Goal: Task Accomplishment & Management: Manage account settings

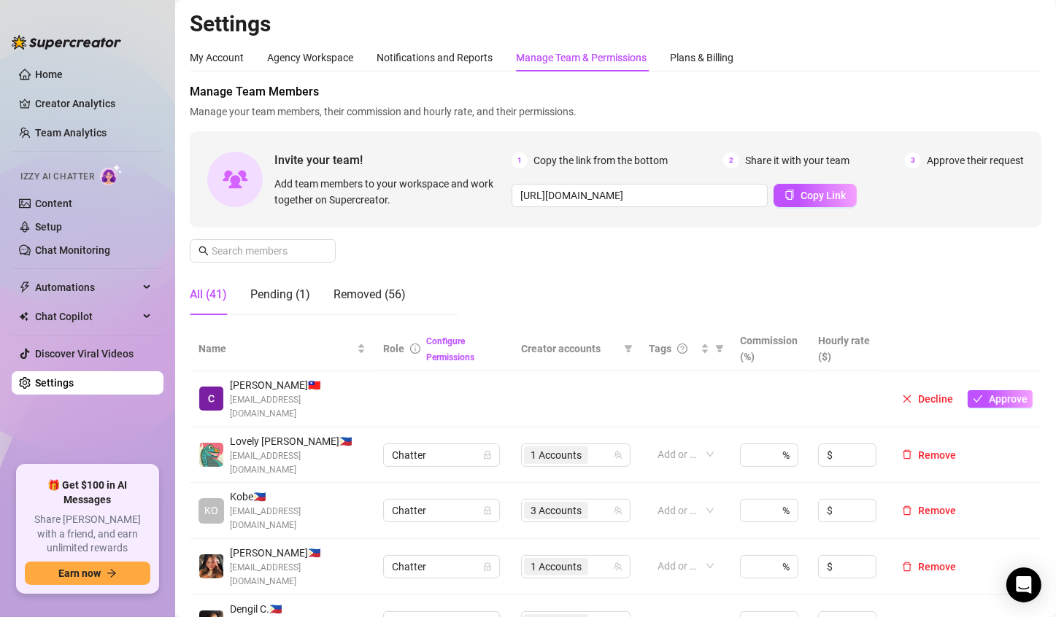
scroll to position [219, 0]
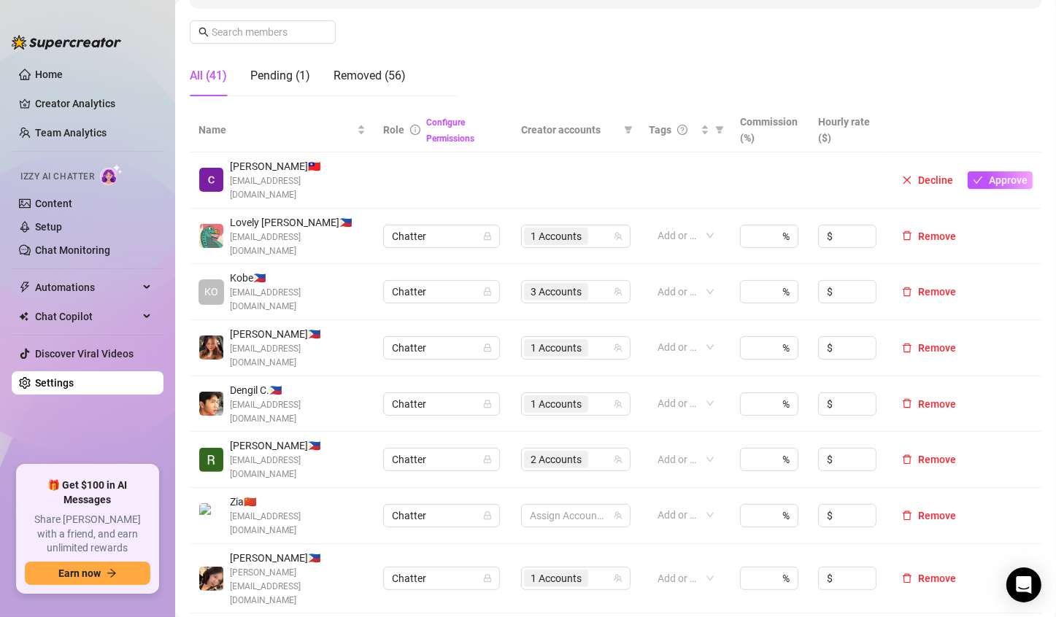
click at [989, 174] on span "Approve" at bounding box center [1008, 180] width 39 height 12
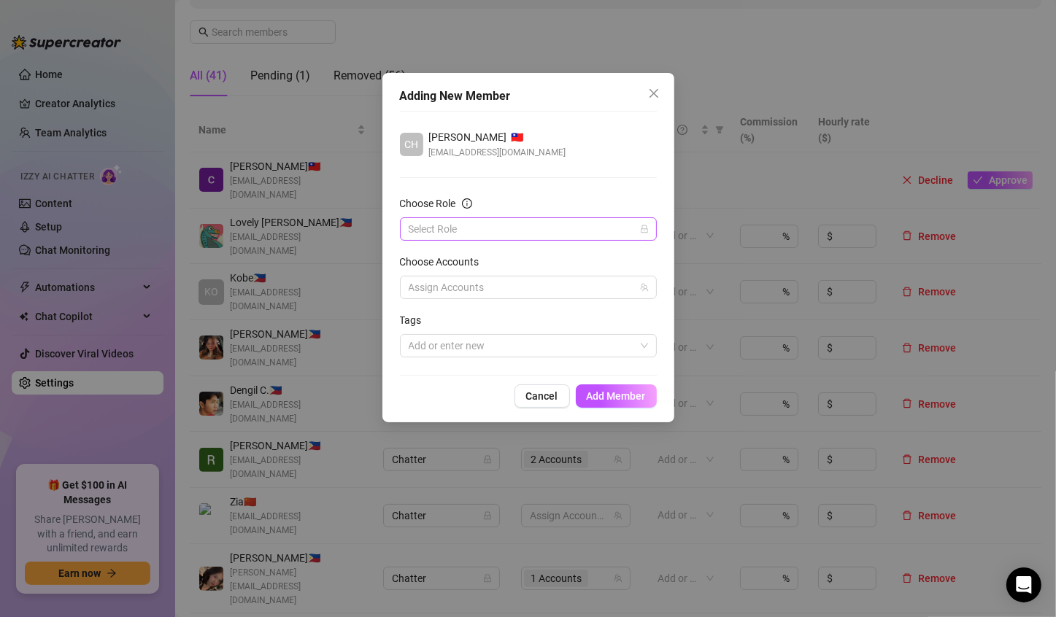
click at [459, 228] on input "Choose Role" at bounding box center [522, 229] width 226 height 22
click at [440, 259] on div "Chatter" at bounding box center [529, 258] width 234 height 16
click at [474, 292] on div at bounding box center [521, 287] width 236 height 20
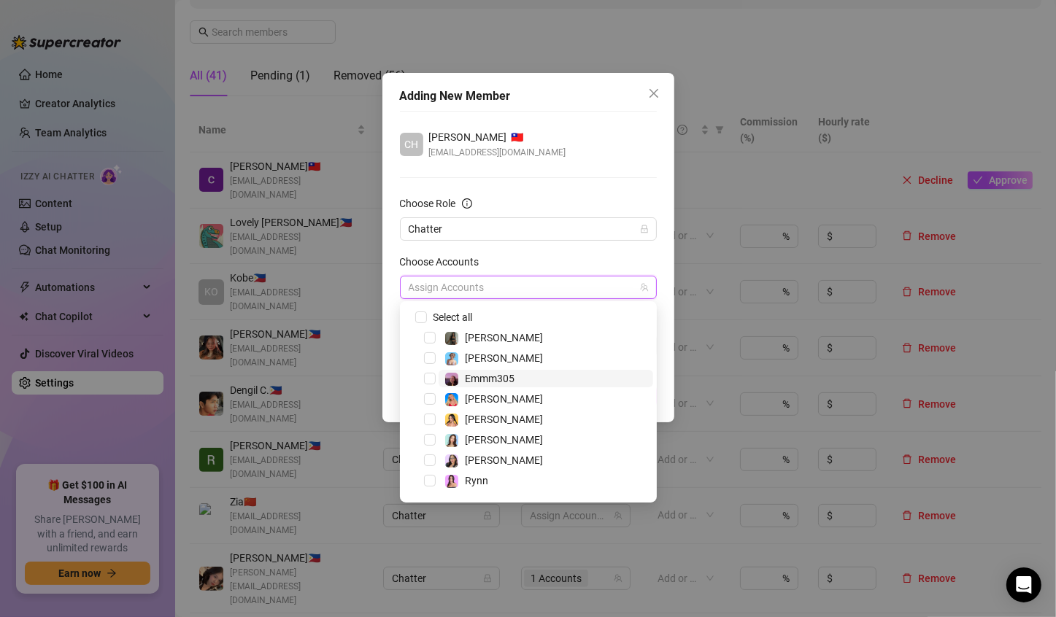
scroll to position [38, 0]
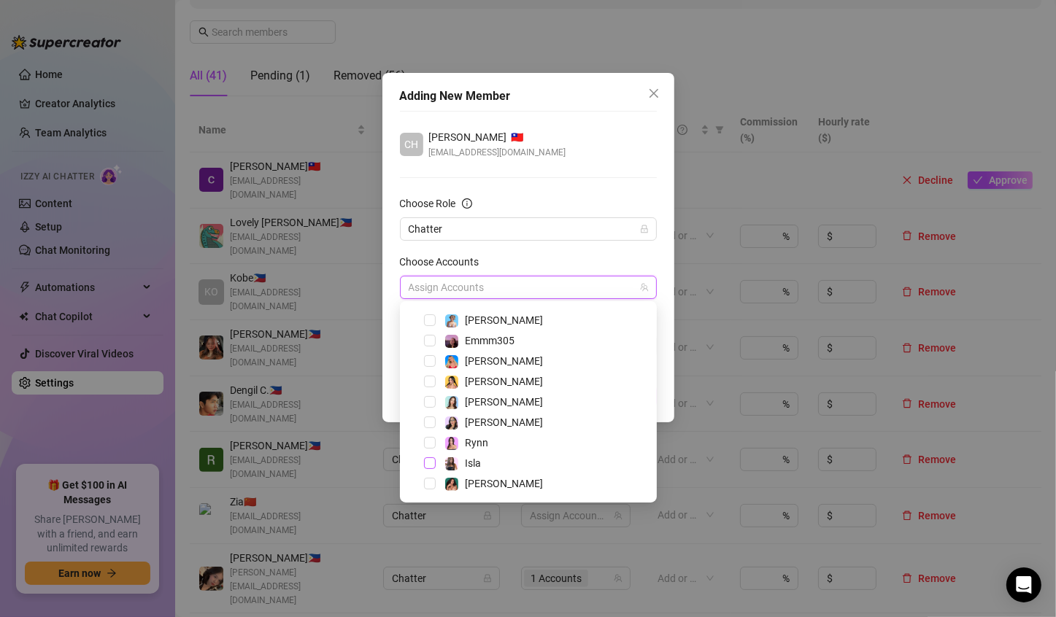
click at [428, 464] on span "Select tree node" at bounding box center [430, 464] width 12 height 12
click at [620, 146] on div "[PERSON_NAME] 🇹🇼 [EMAIL_ADDRESS][DOMAIN_NAME]" at bounding box center [528, 144] width 257 height 31
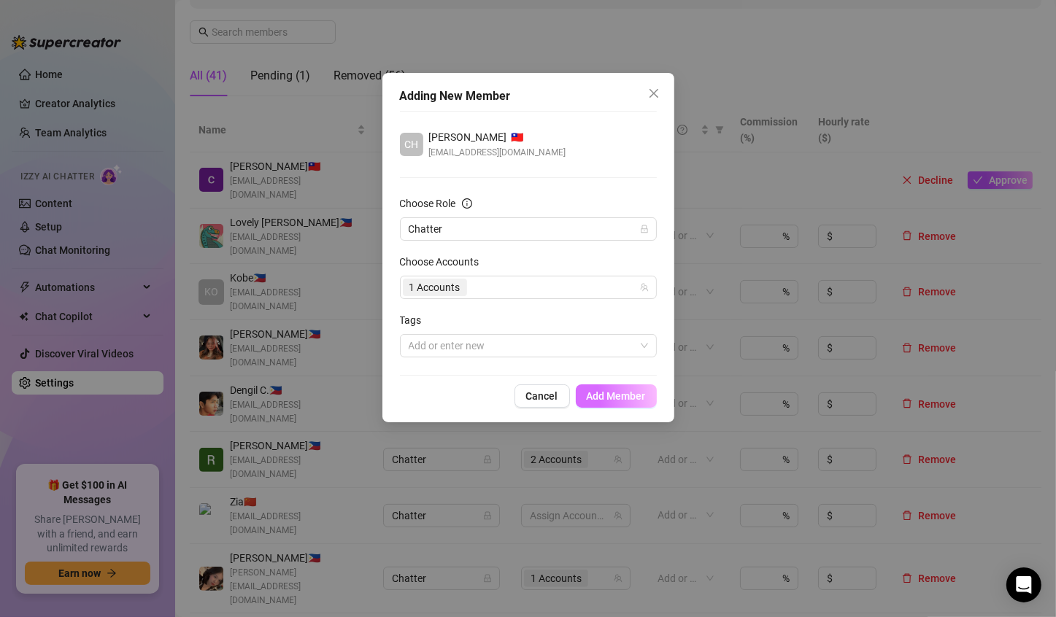
click at [614, 401] on button "Add Member" at bounding box center [616, 396] width 81 height 23
